Goal: Task Accomplishment & Management: Use online tool/utility

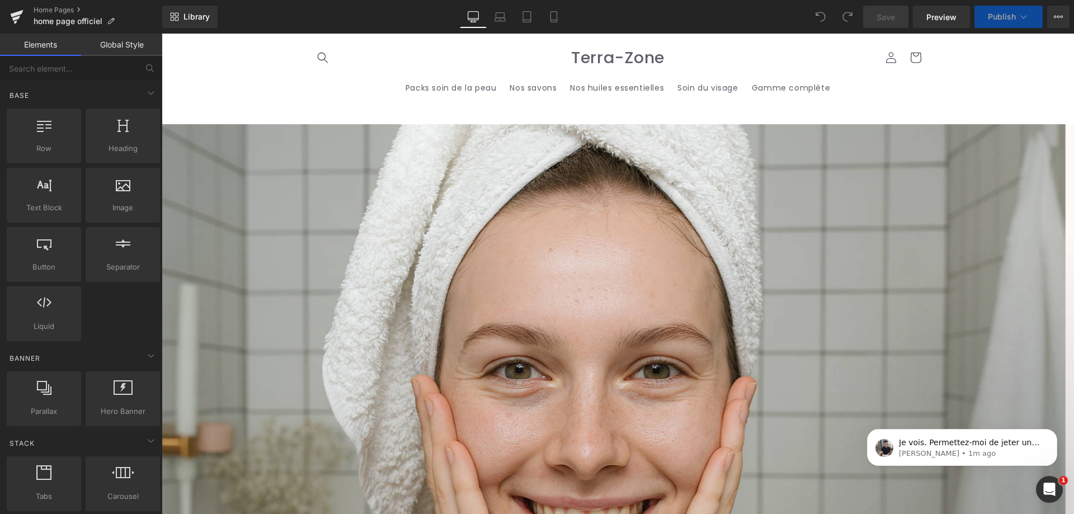
click at [162, 34] on span "Carousel" at bounding box center [162, 34] width 0 height 0
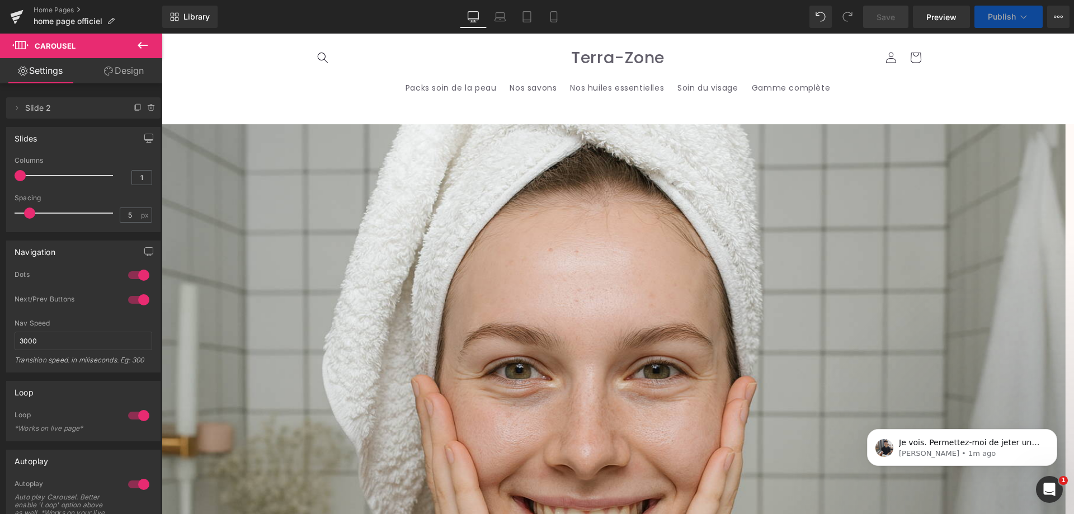
click at [134, 59] on link "Design" at bounding box center [123, 70] width 81 height 25
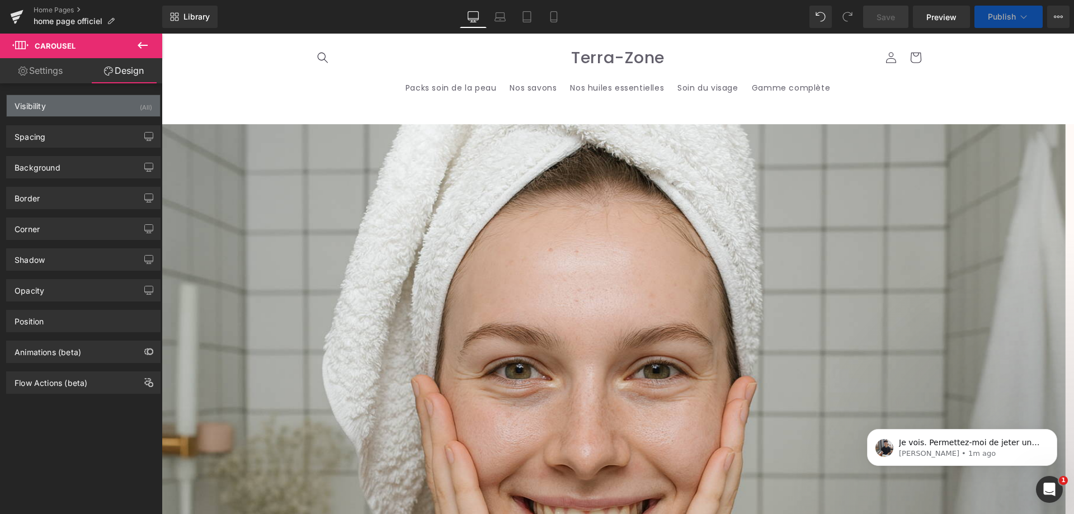
click at [128, 116] on div "Visibility (All)" at bounding box center [83, 105] width 153 height 21
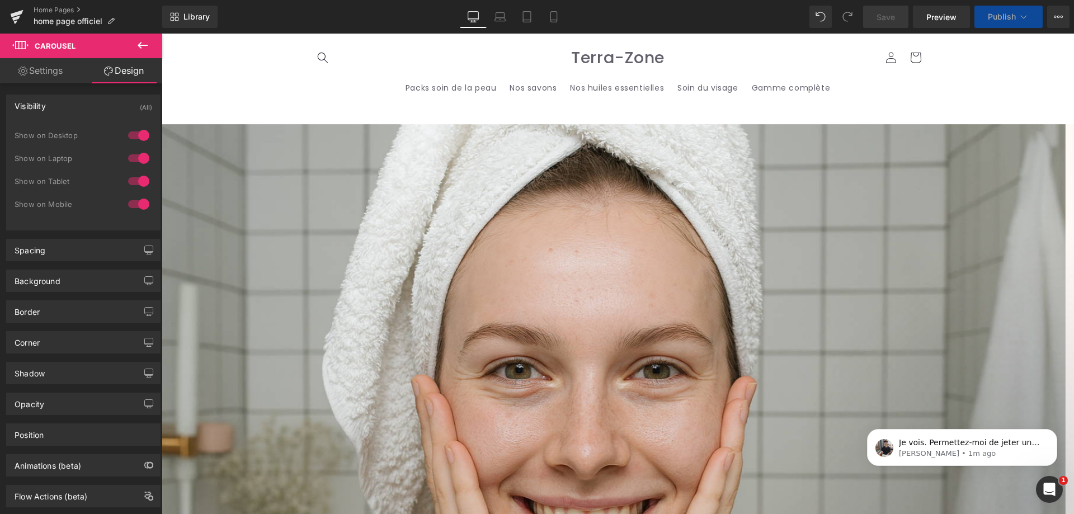
click at [133, 137] on div at bounding box center [138, 135] width 27 height 18
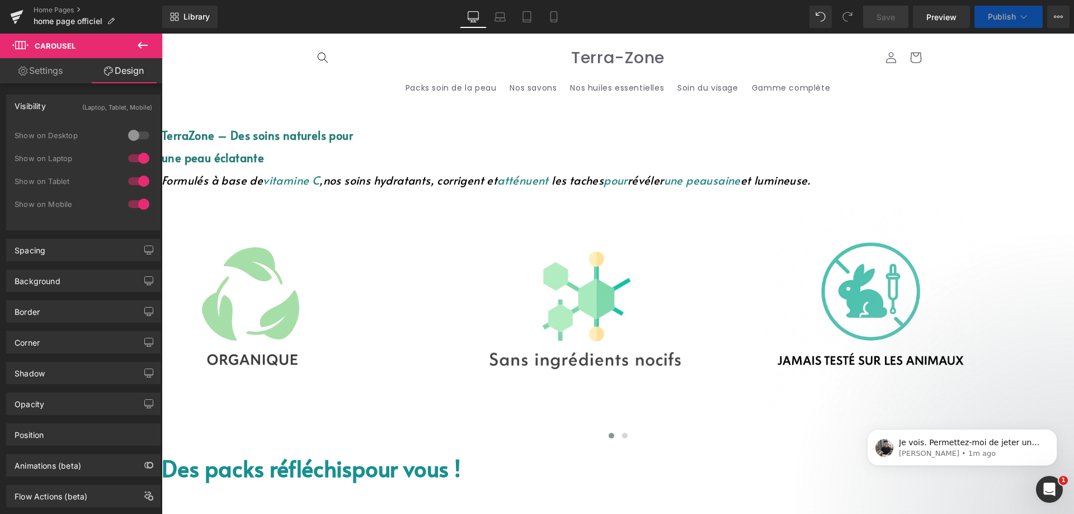
click at [133, 137] on div at bounding box center [138, 135] width 27 height 18
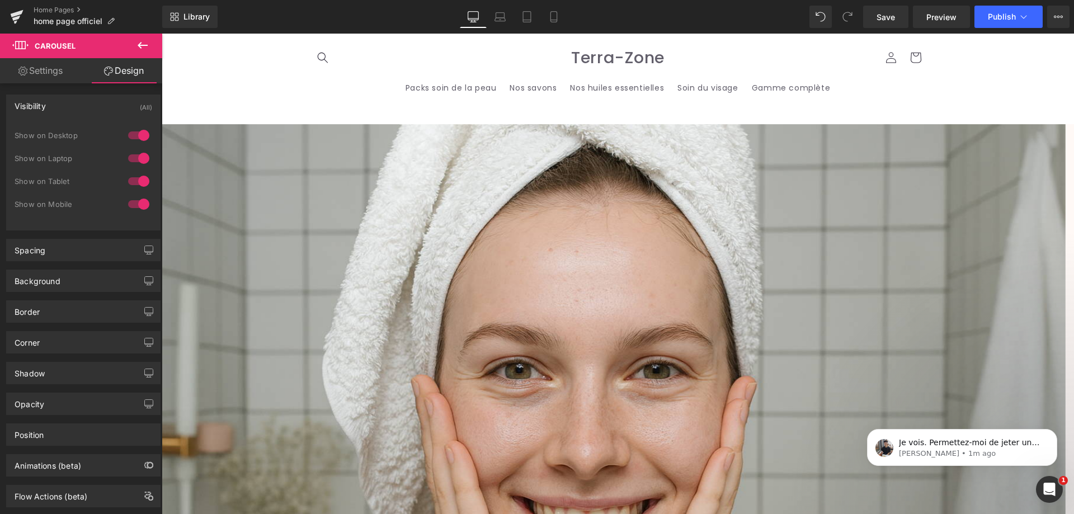
click at [133, 86] on div "Visibility (All) 0|0|0|0 1 Show on Desktop 1 Show on Laptop 1 Show on Tablet 1 …" at bounding box center [83, 158] width 167 height 144
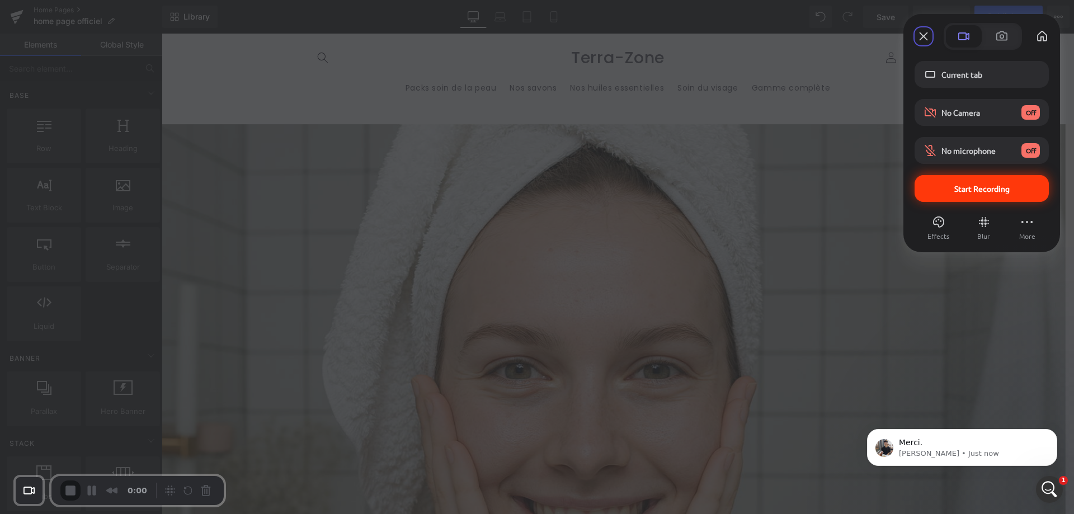
click at [992, 194] on div "Start Recording" at bounding box center [982, 188] width 134 height 27
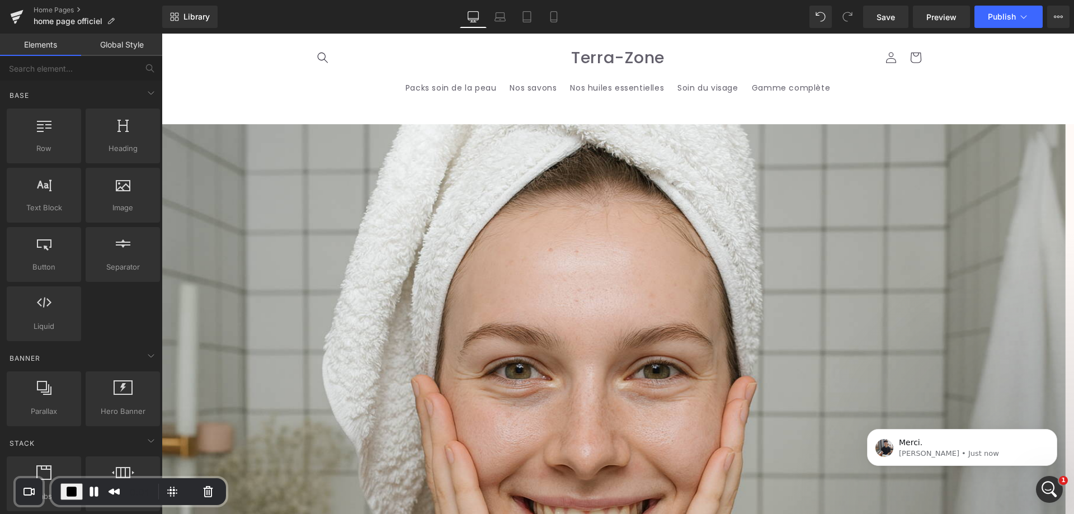
click at [162, 34] on span "Carousel" at bounding box center [162, 34] width 0 height 0
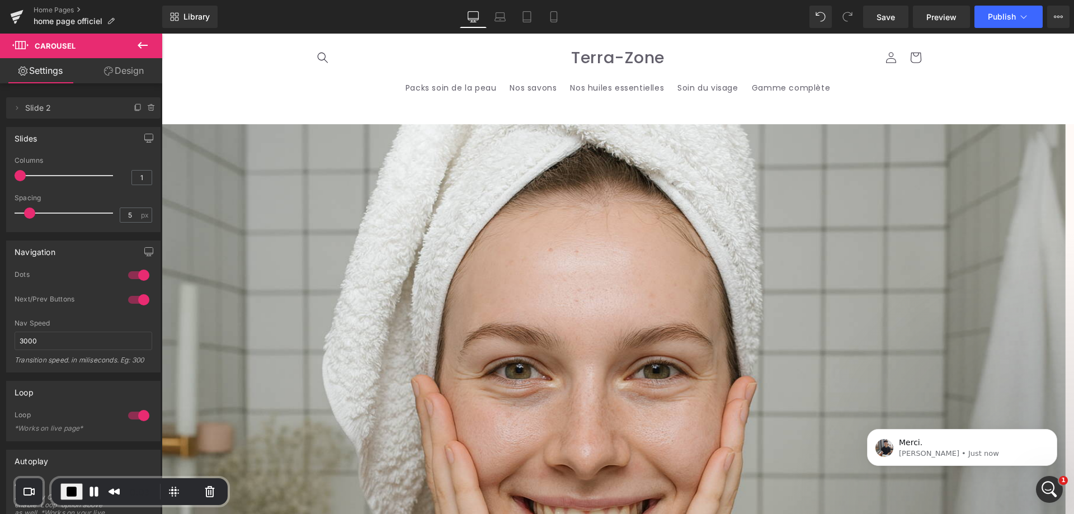
click at [143, 68] on link "Design" at bounding box center [123, 70] width 81 height 25
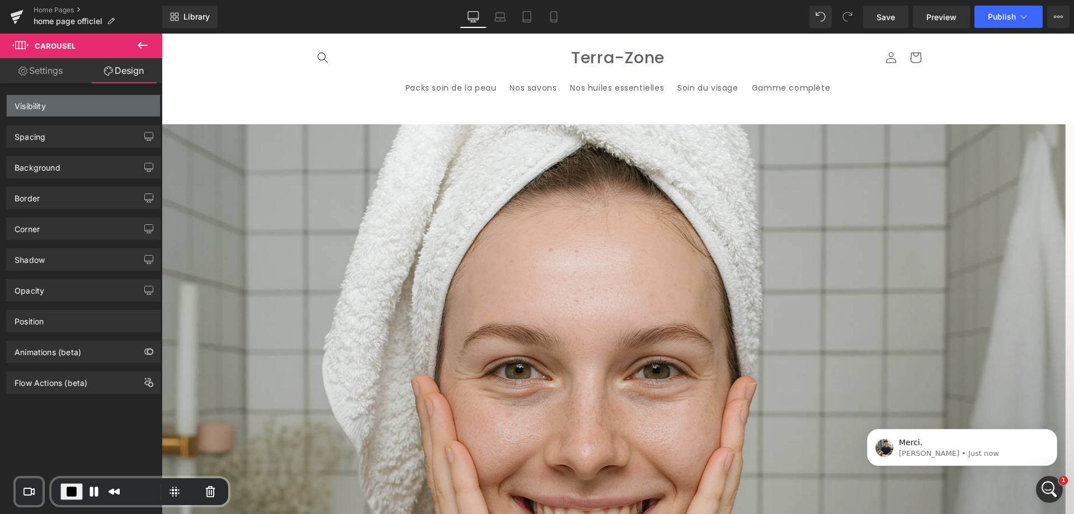
click at [132, 102] on div "Visibility" at bounding box center [83, 105] width 153 height 21
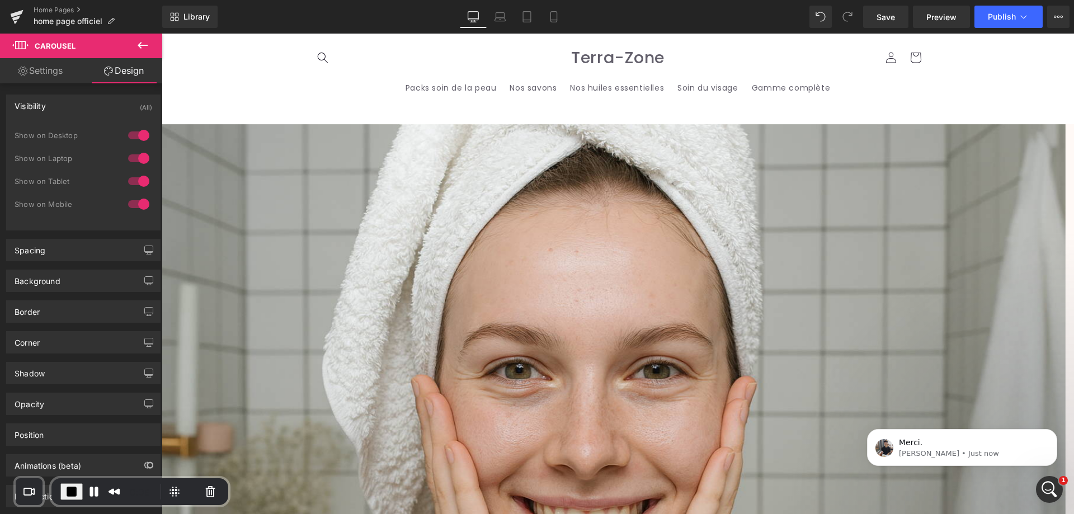
click at [134, 133] on div at bounding box center [138, 135] width 27 height 18
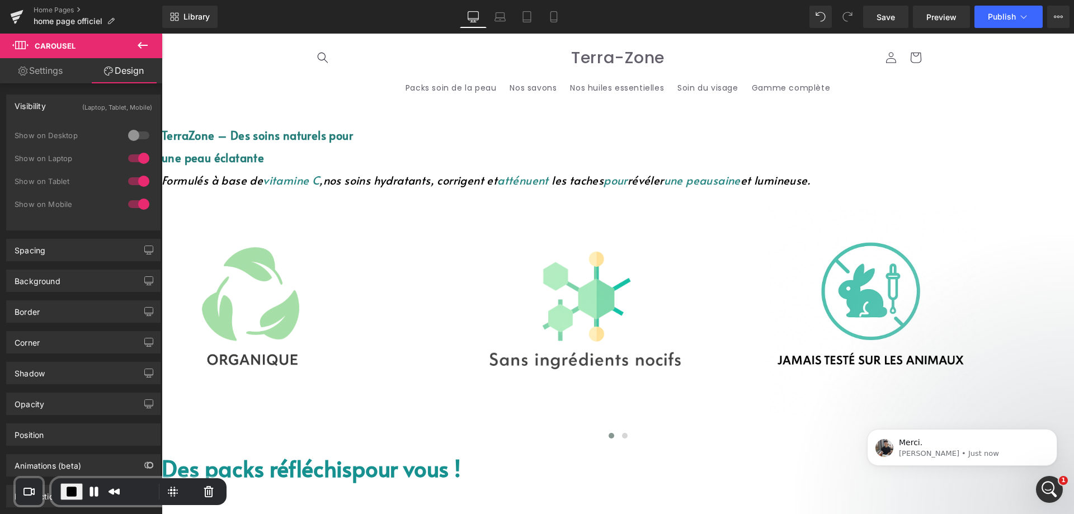
click at [134, 133] on div at bounding box center [138, 135] width 27 height 18
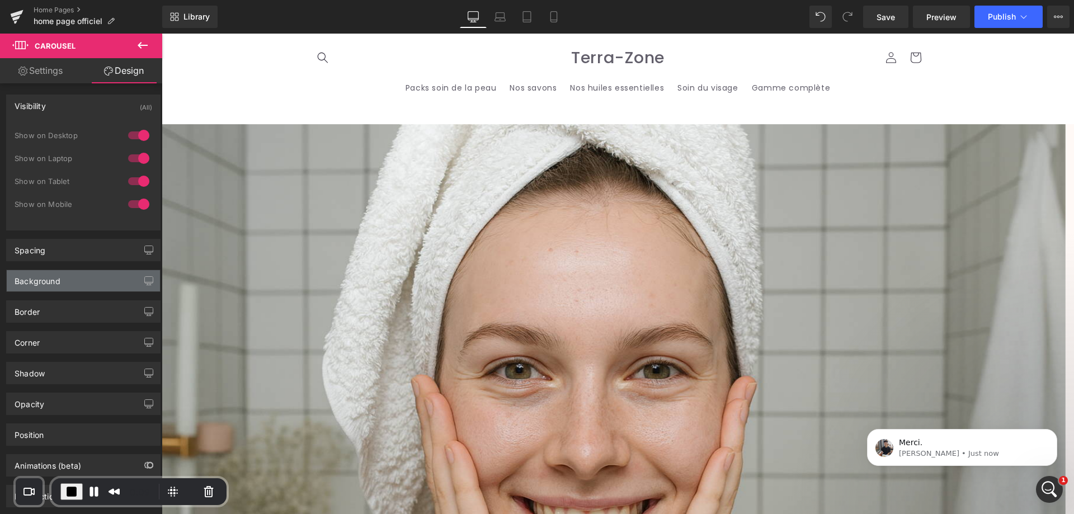
click at [107, 279] on div "Background" at bounding box center [83, 280] width 153 height 21
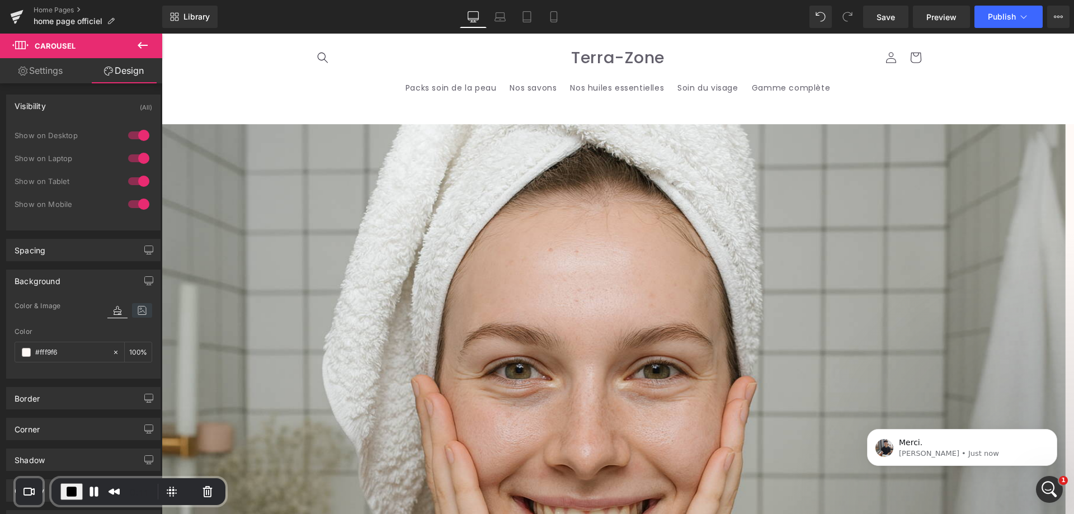
click at [133, 306] on icon at bounding box center [142, 310] width 20 height 15
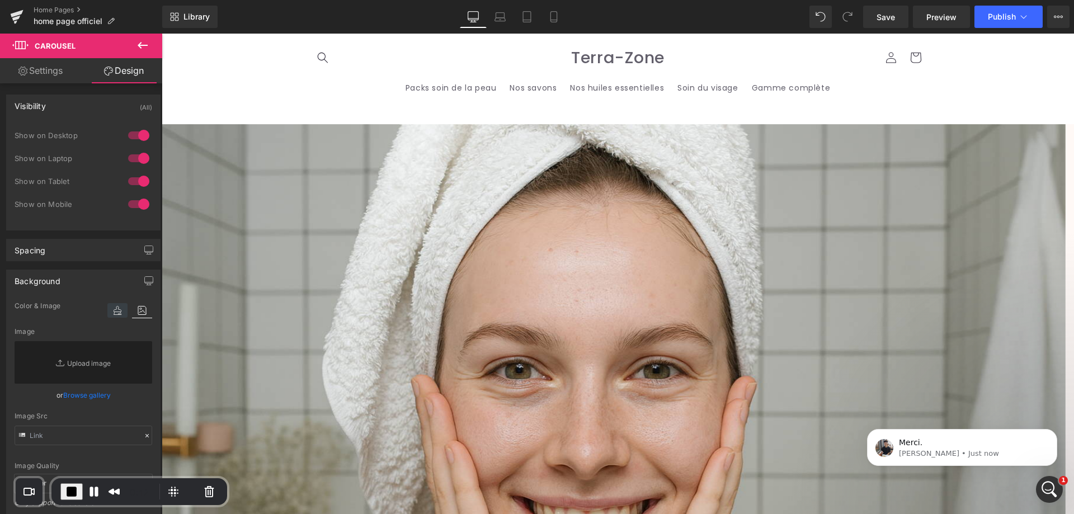
click at [116, 311] on icon at bounding box center [117, 310] width 20 height 15
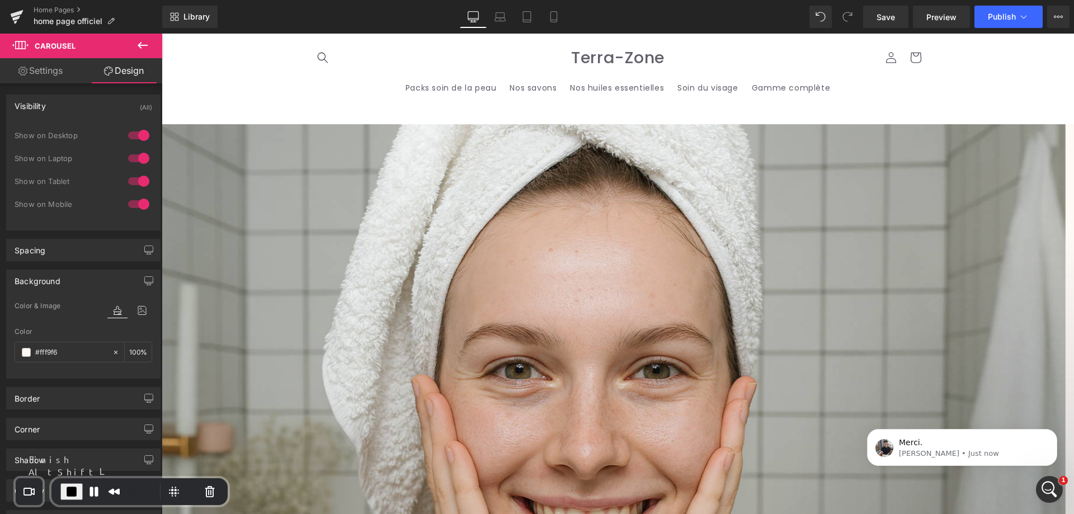
click at [77, 497] on span "End Recording" at bounding box center [71, 491] width 13 height 13
